Goal: Find specific page/section: Find specific page/section

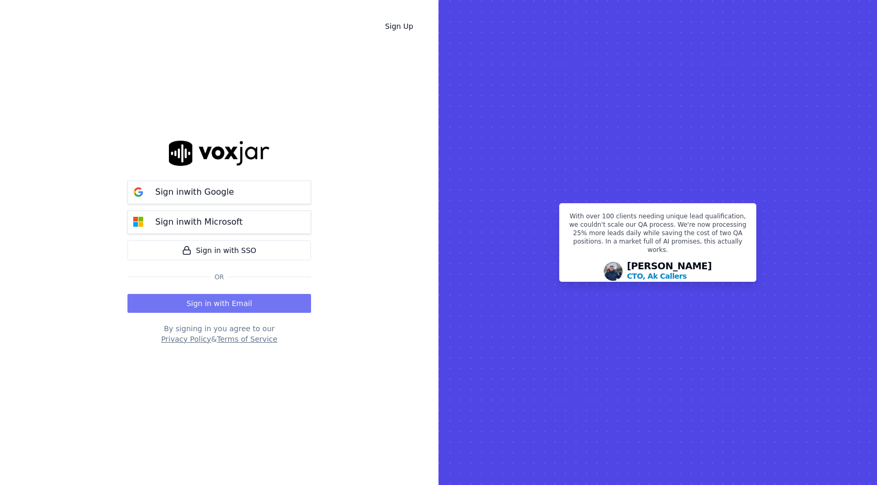
click at [258, 298] on button "Sign in with Email" at bounding box center [219, 303] width 184 height 19
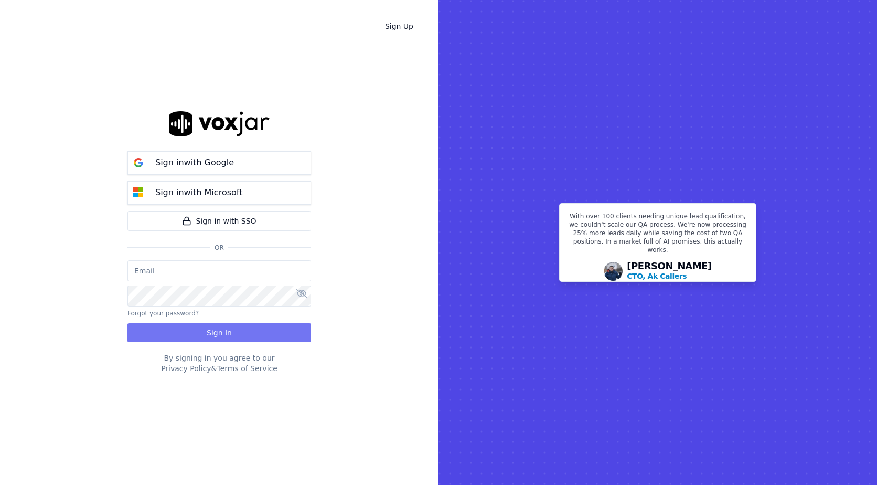
type input "bpaul@clearharbor.com"
click at [250, 330] on button "Sign In" at bounding box center [219, 332] width 184 height 19
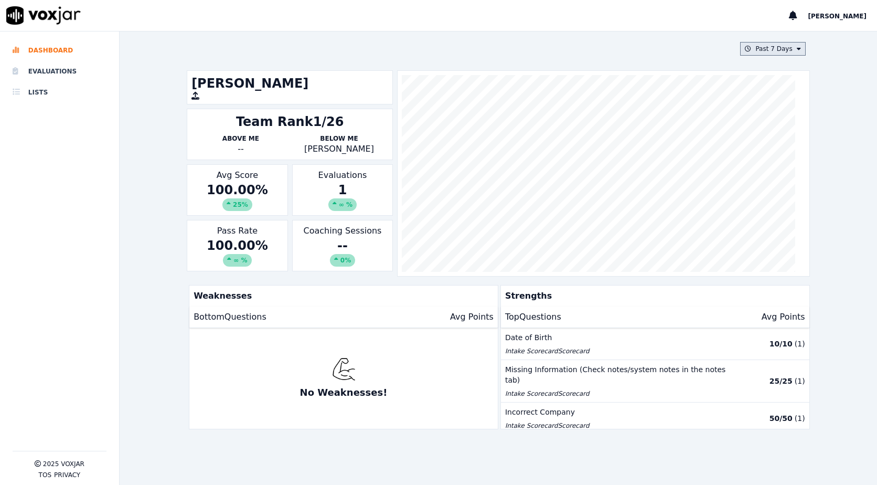
click at [751, 42] on button "Past 7 Days" at bounding box center [772, 49] width 65 height 14
click at [780, 175] on button "Add" at bounding box center [790, 169] width 20 height 17
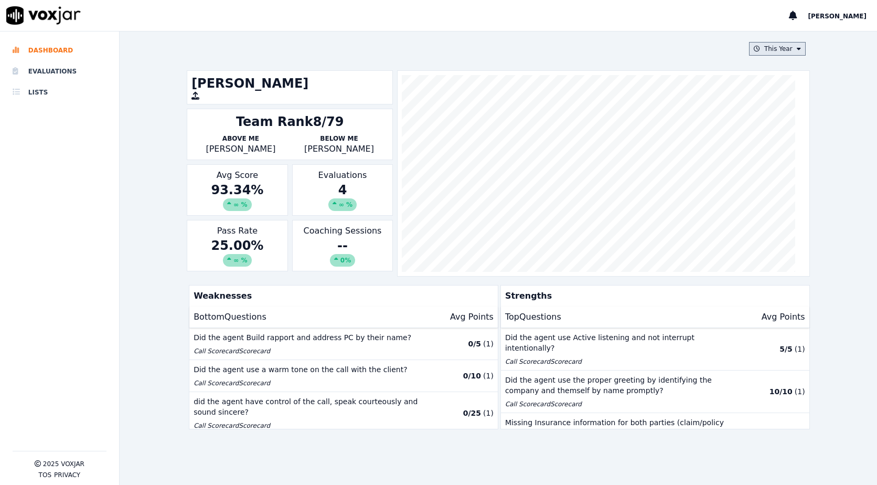
click at [771, 48] on button "This Year" at bounding box center [777, 49] width 57 height 14
click at [782, 176] on button "Add" at bounding box center [790, 169] width 20 height 17
click at [781, 51] on button "This Month" at bounding box center [774, 49] width 63 height 14
click at [780, 176] on button "Add" at bounding box center [790, 169] width 20 height 17
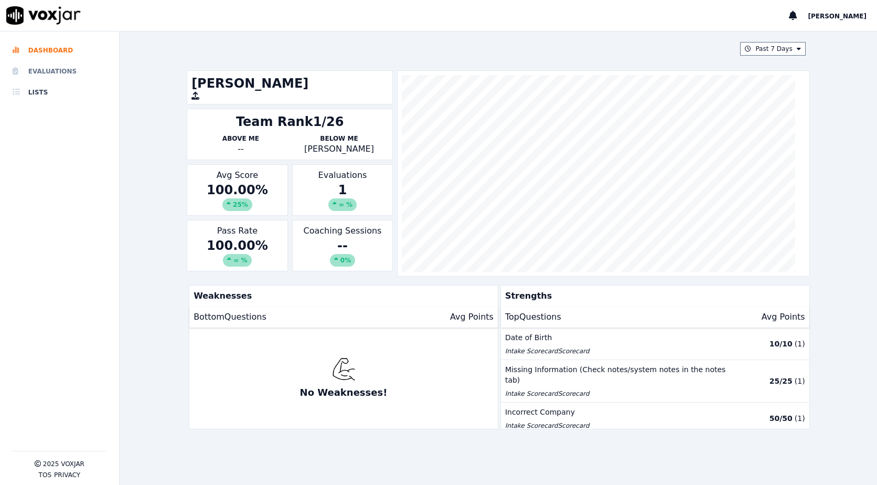
click at [60, 74] on li "Evaluations" at bounding box center [60, 71] width 94 height 21
